Goal: Find specific page/section: Find specific page/section

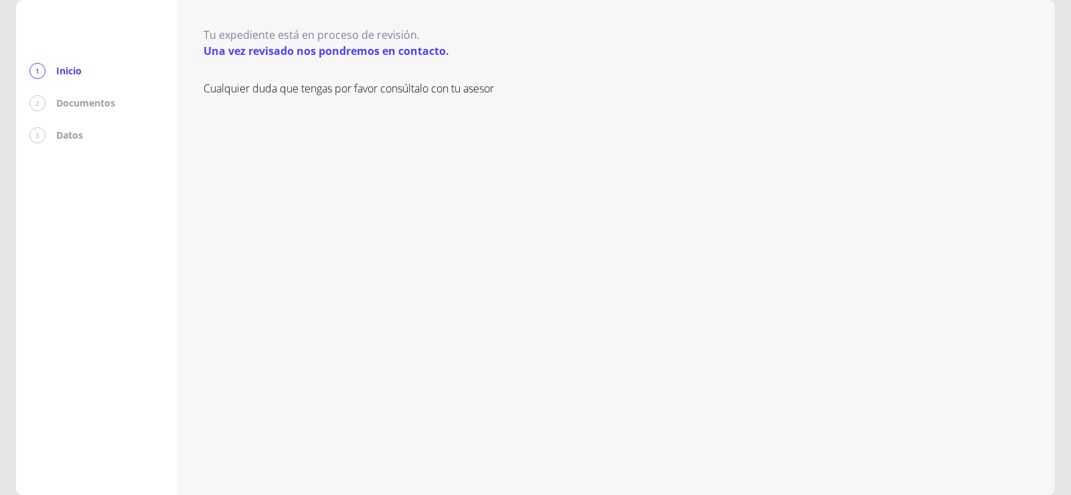
click at [39, 104] on div "2" at bounding box center [37, 103] width 16 height 16
click at [79, 108] on p "Documentos" at bounding box center [85, 102] width 59 height 13
